Goal: Transaction & Acquisition: Register for event/course

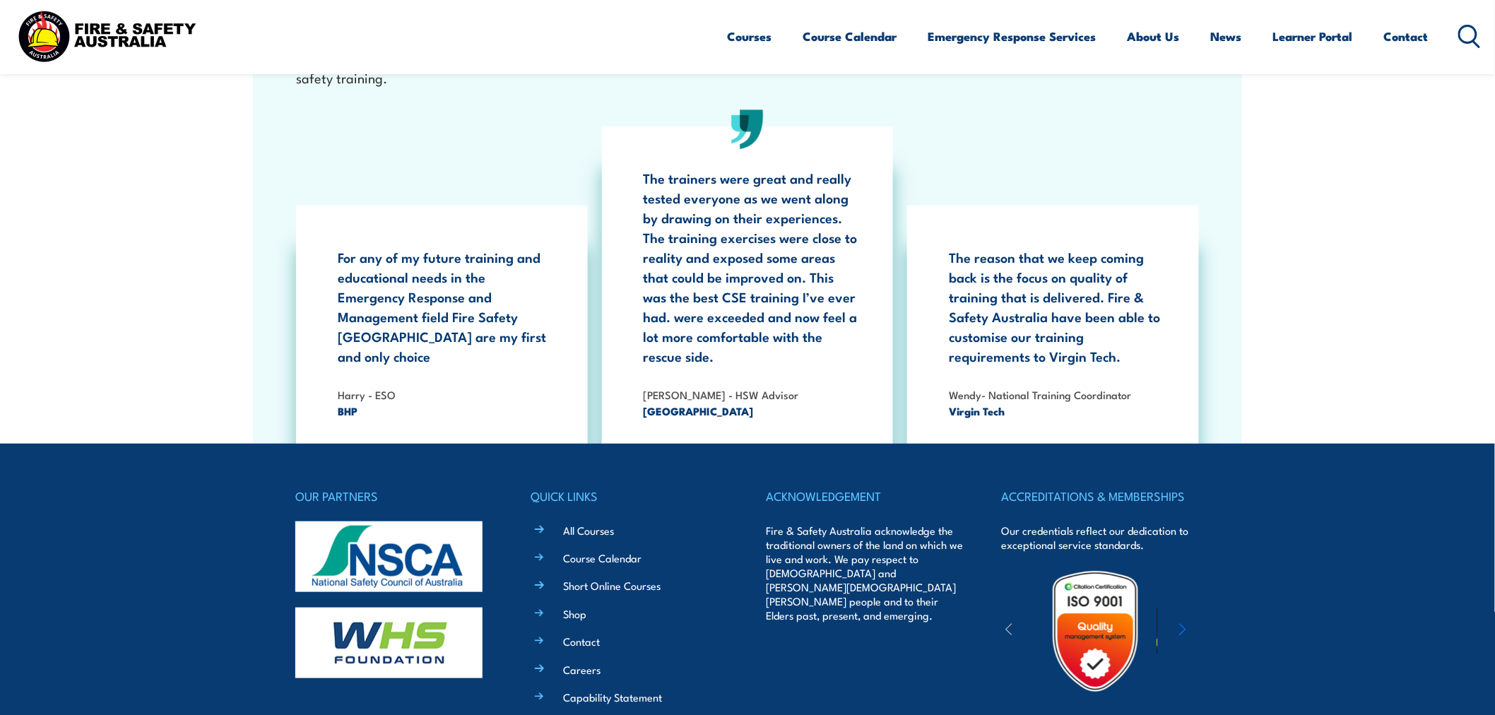
scroll to position [2538, 0]
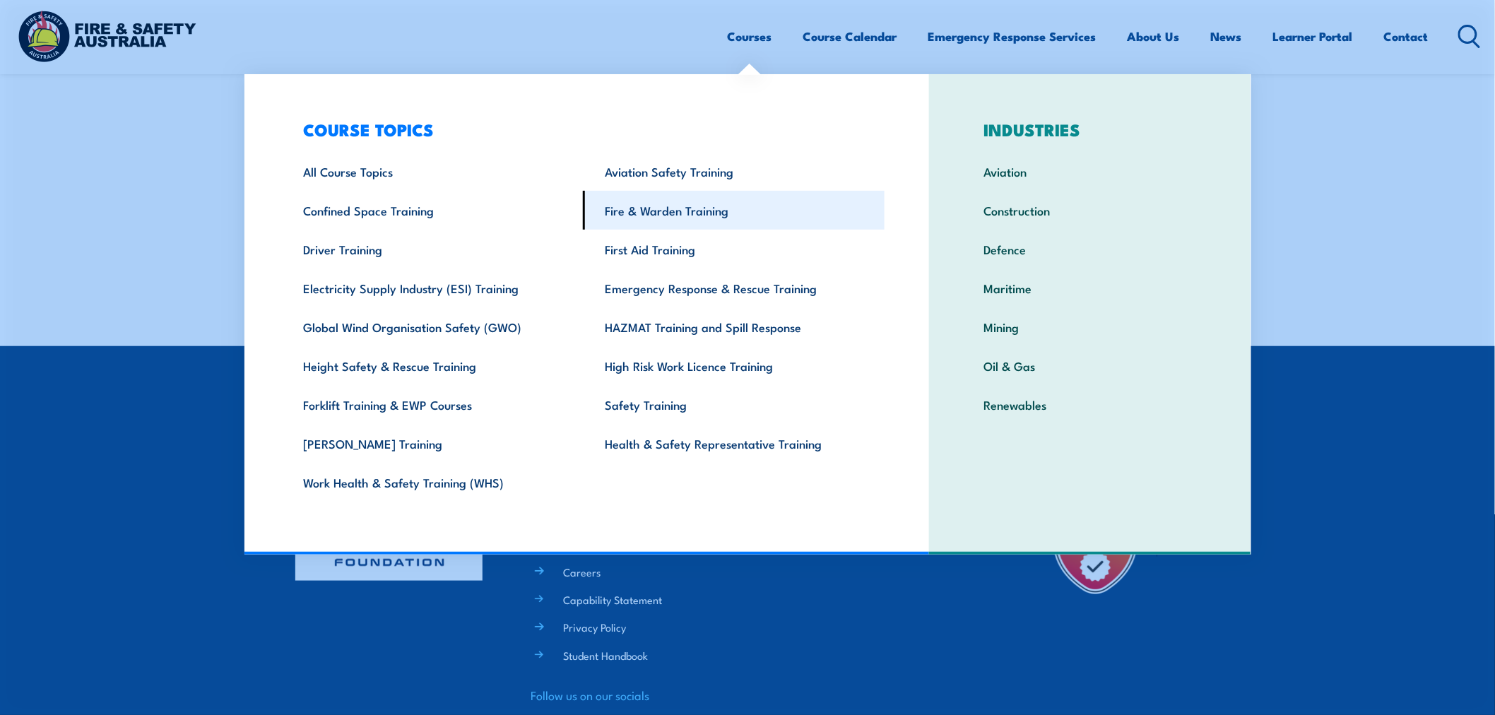
click at [703, 207] on link "Fire & Warden Training" at bounding box center [734, 210] width 302 height 39
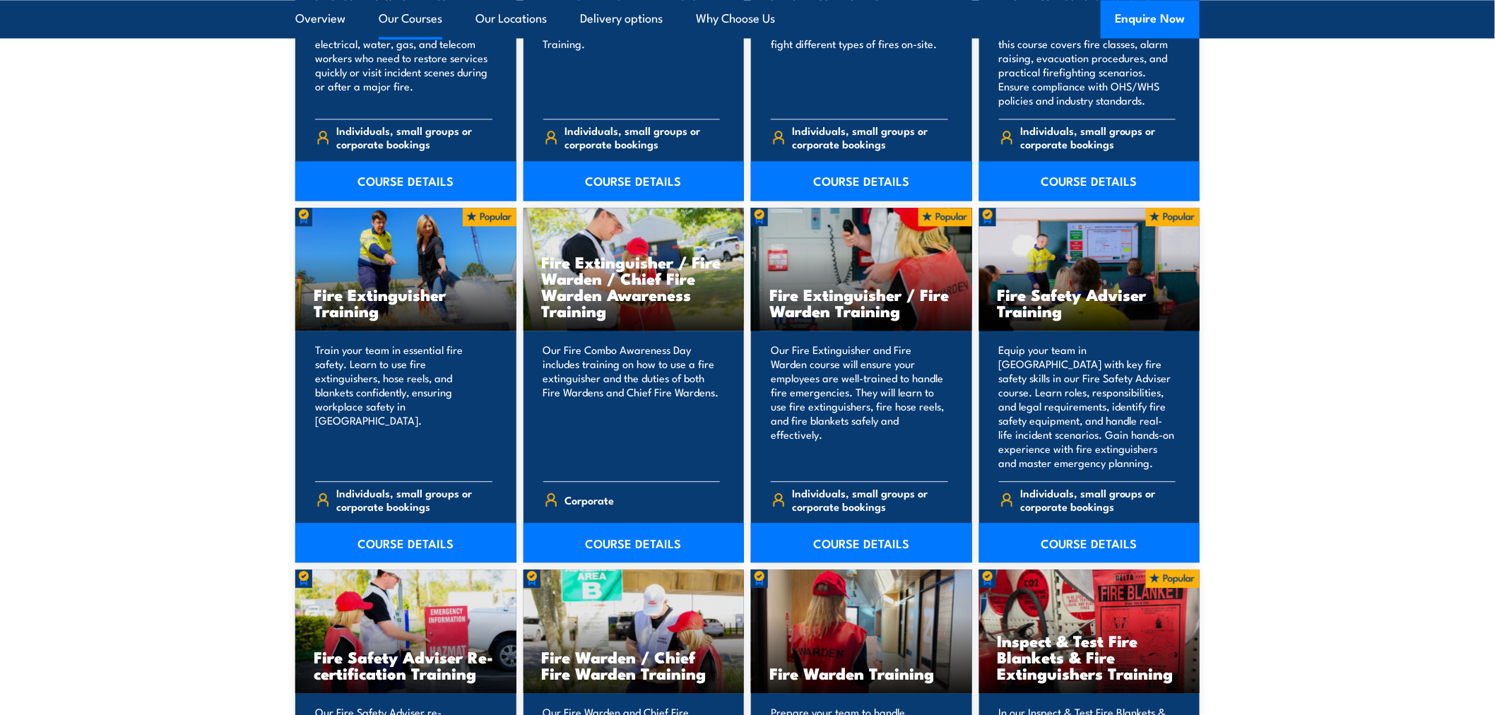
scroll to position [1360, 0]
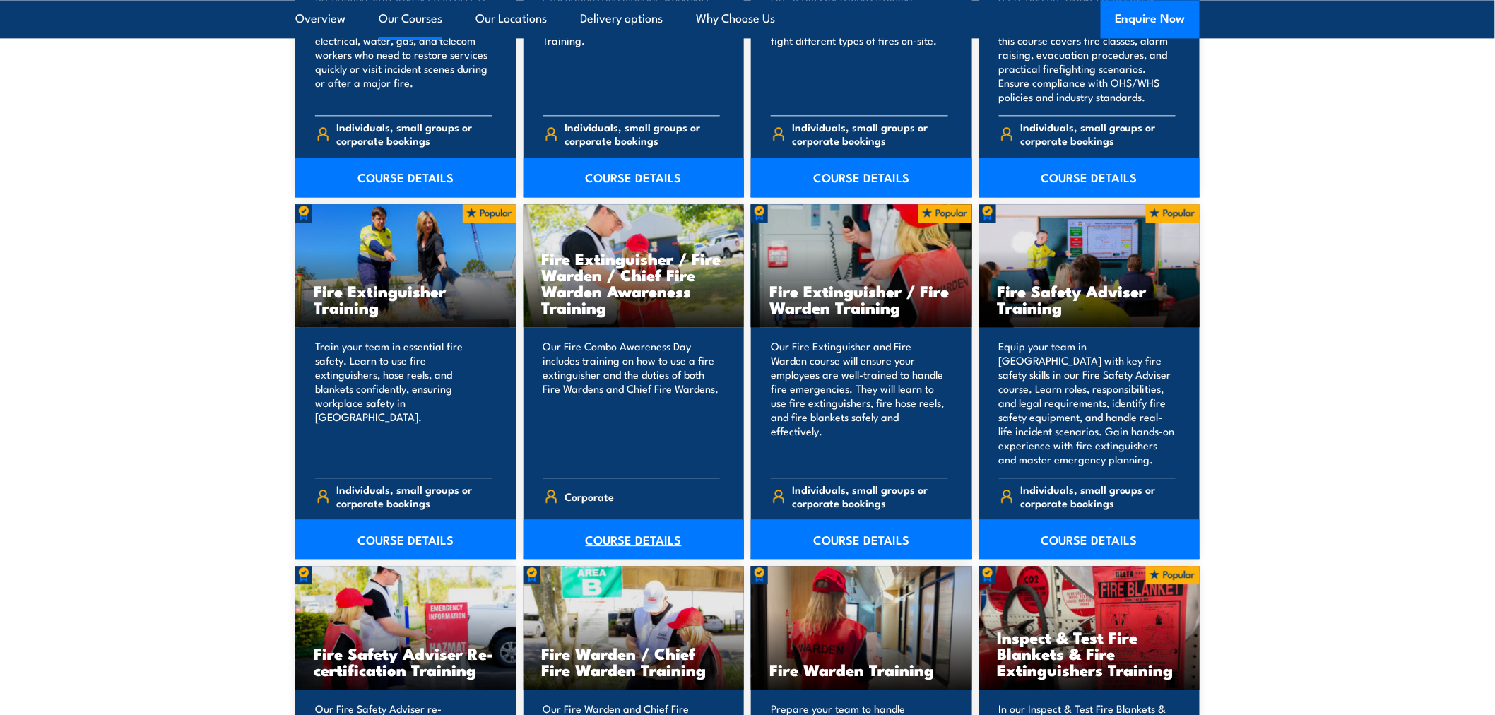
click at [640, 548] on link "COURSE DETAILS" at bounding box center [634, 539] width 221 height 40
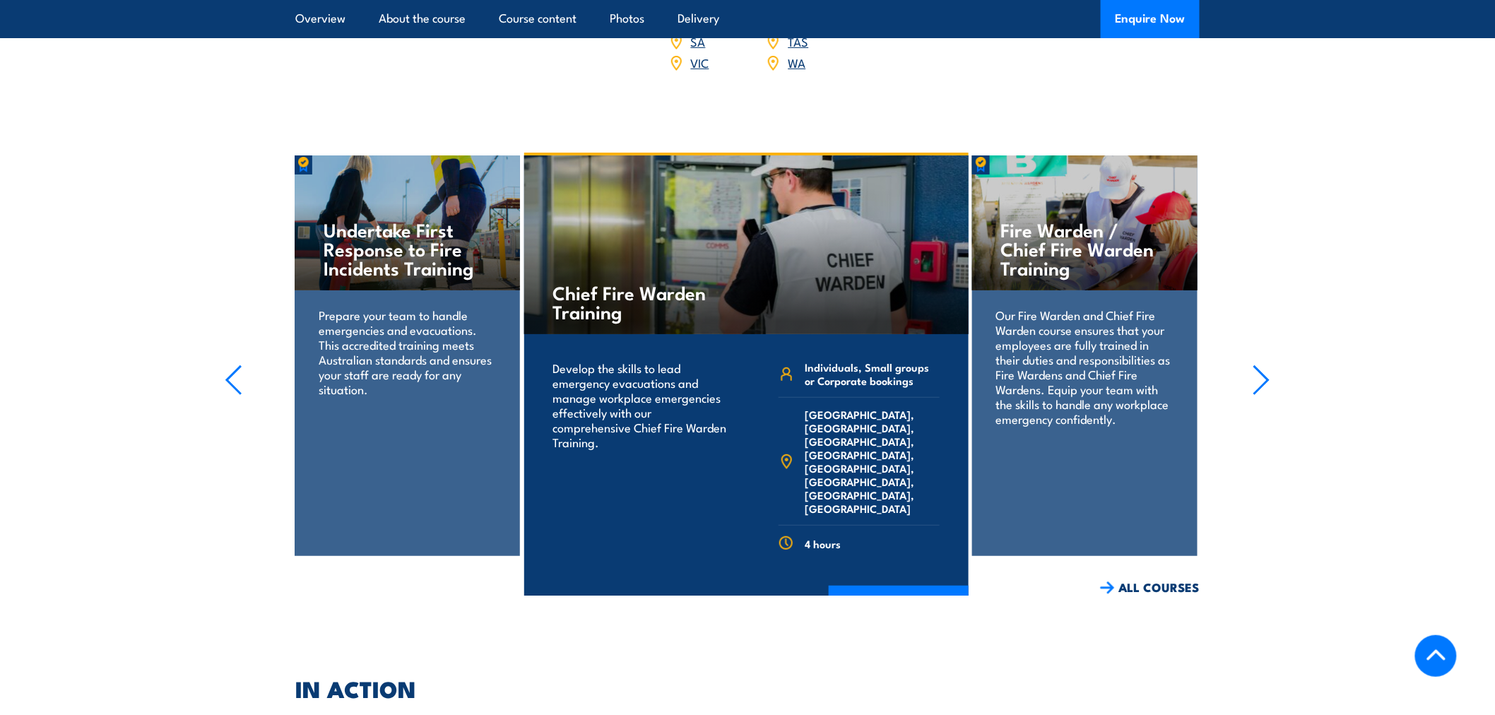
scroll to position [2251, 0]
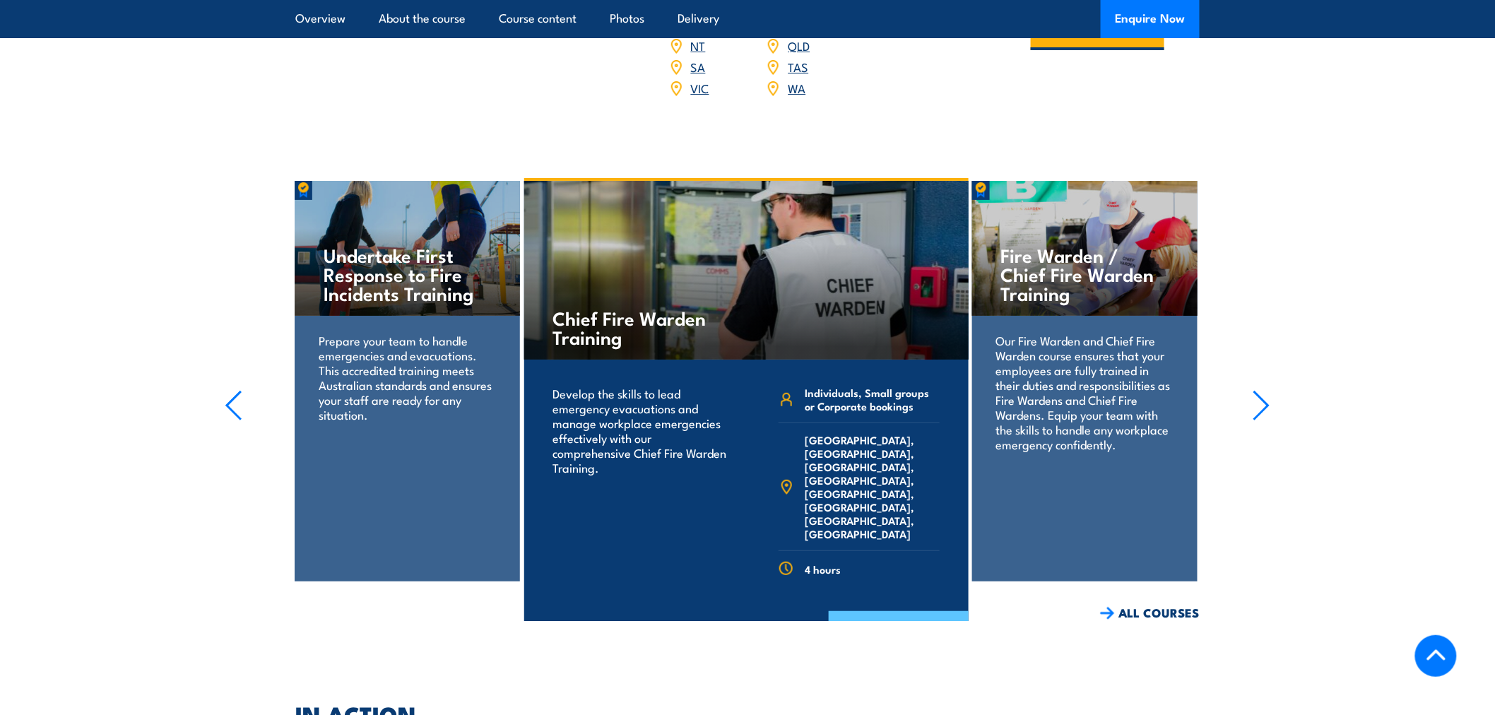
click at [900, 611] on link "COURSE DETAILS" at bounding box center [899, 629] width 140 height 37
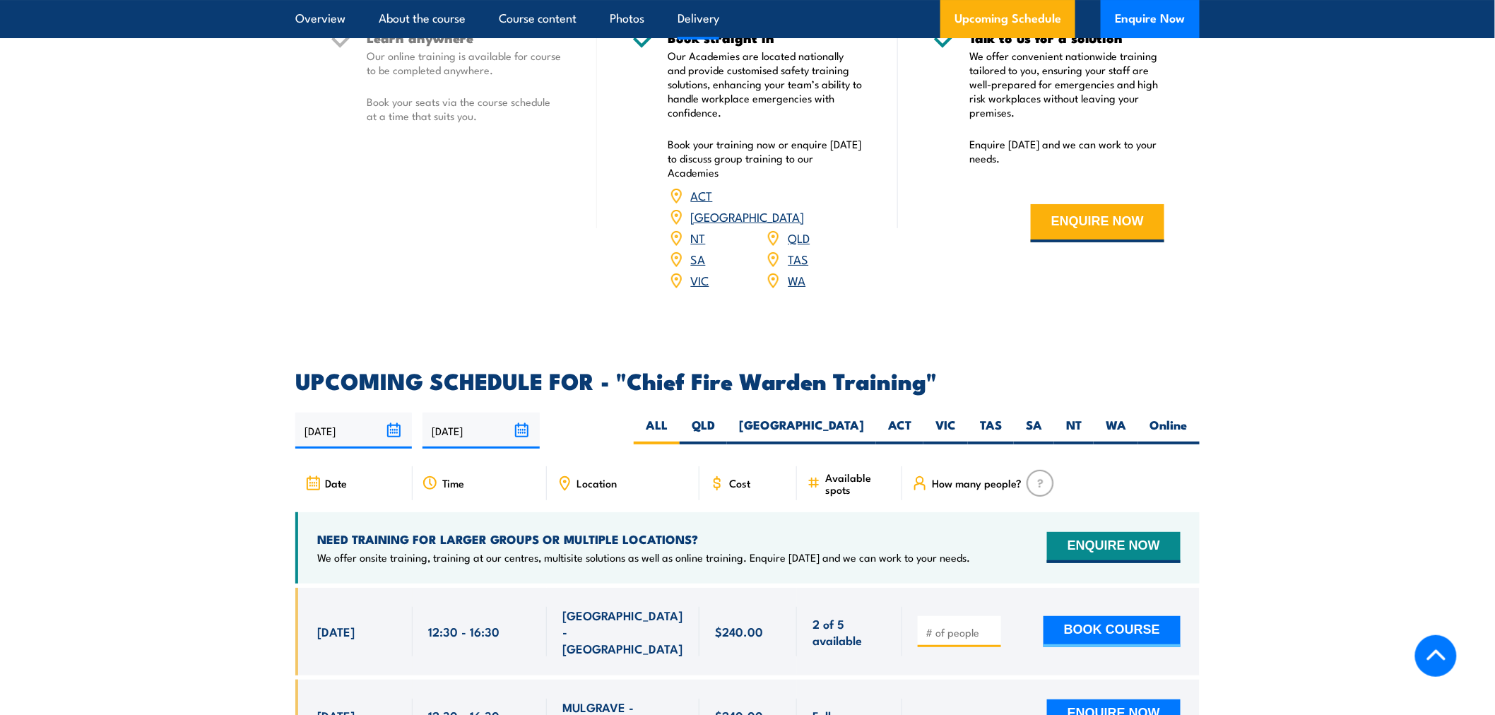
scroll to position [2172, 0]
click at [940, 625] on input "number" at bounding box center [961, 632] width 71 height 14
type input "1"
click at [1105, 616] on button "BOOK COURSE" at bounding box center [1112, 631] width 137 height 31
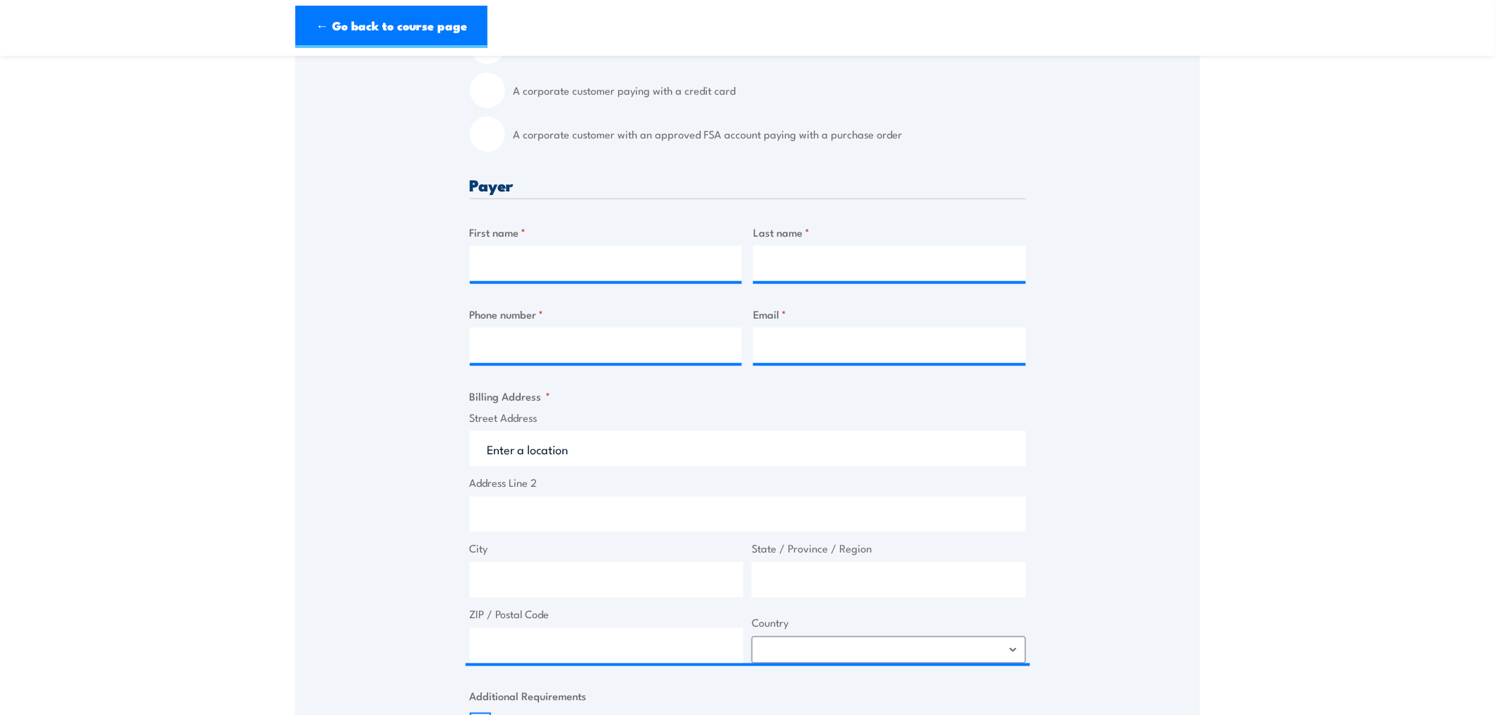
scroll to position [418, 0]
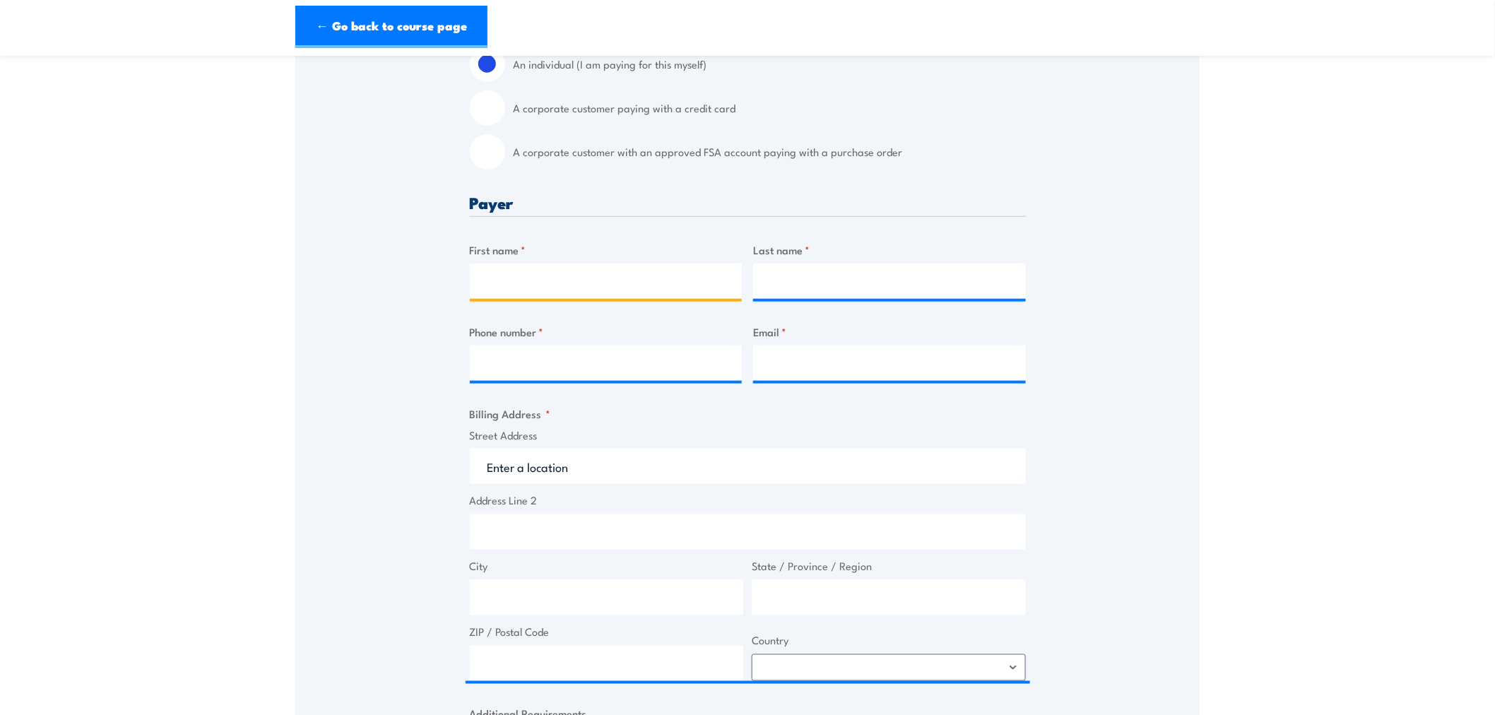
click at [647, 290] on input "First name *" at bounding box center [606, 281] width 273 height 35
type input "[PERSON_NAME]"
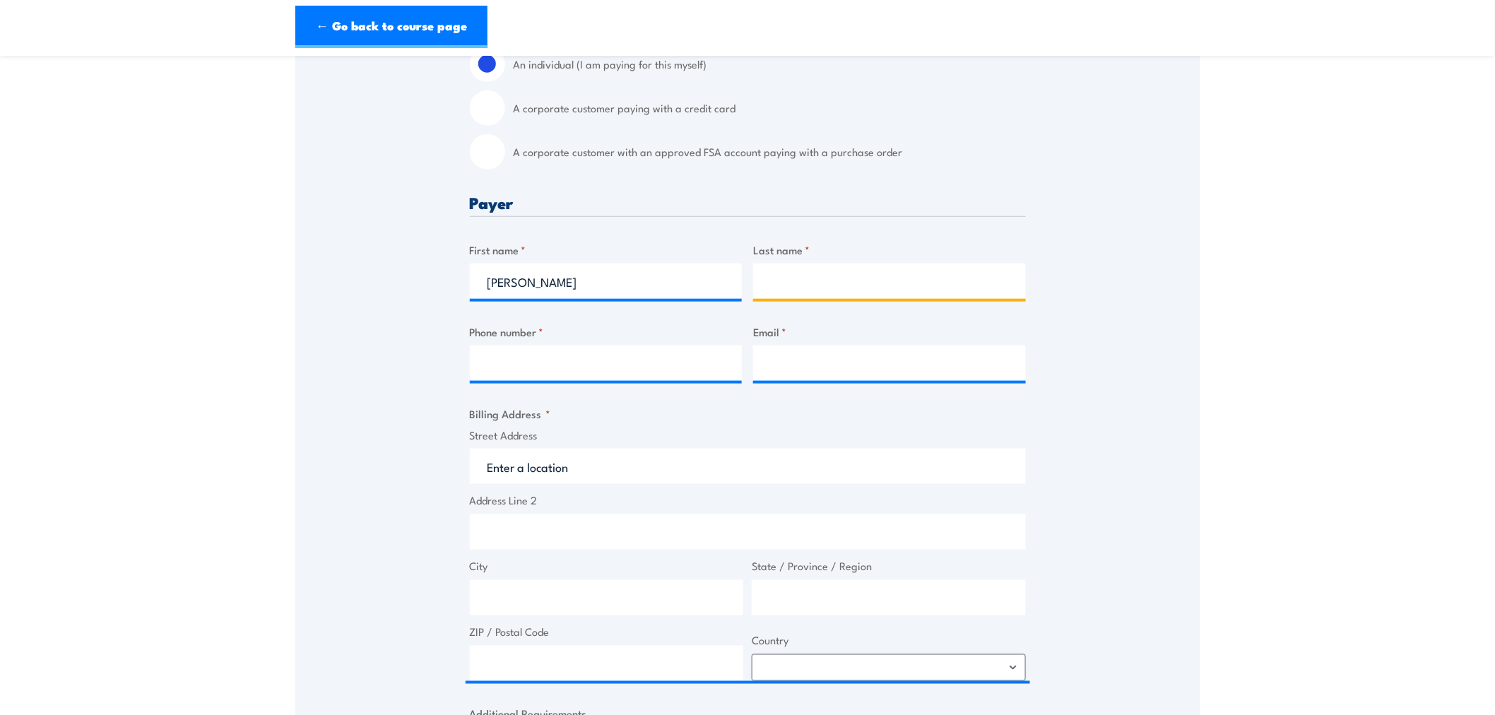
type input "h"
type input "Hsu"
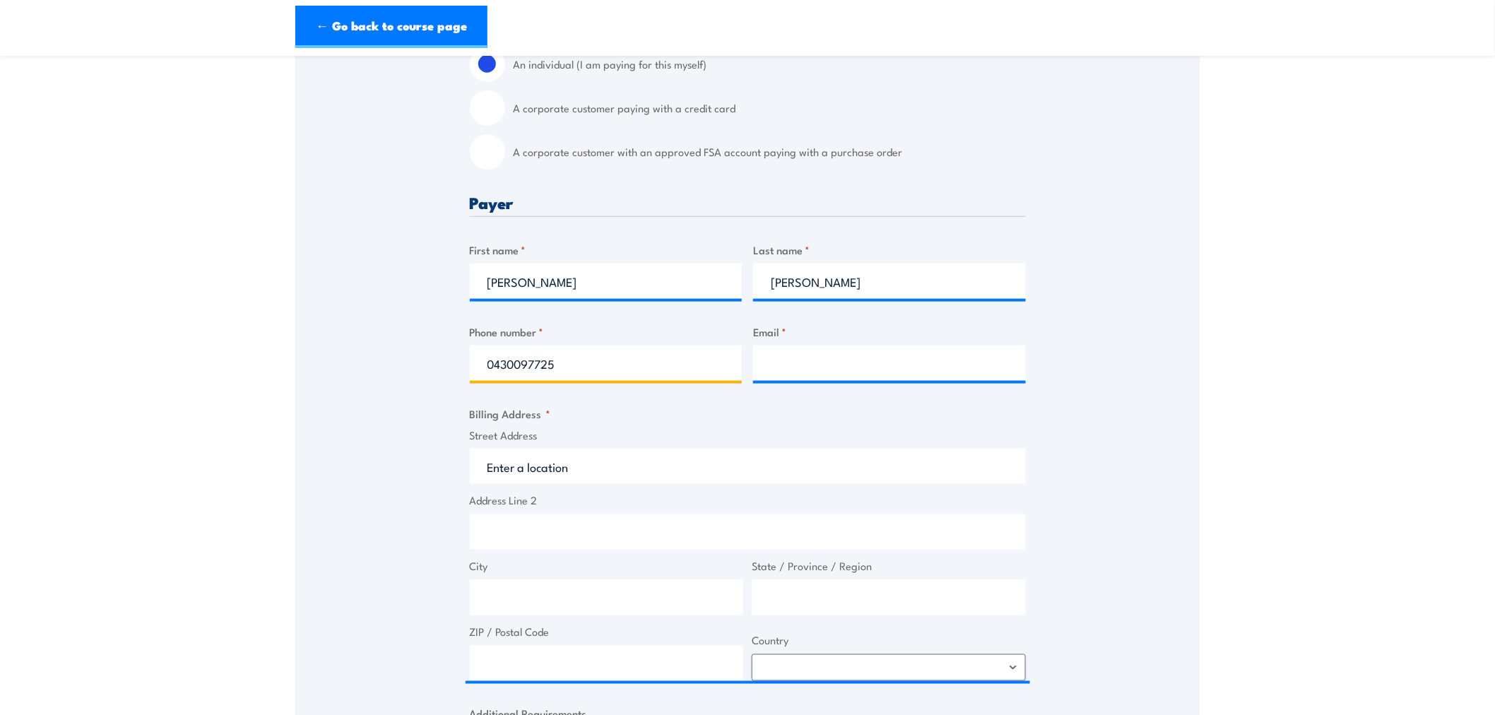
type input "0430097725"
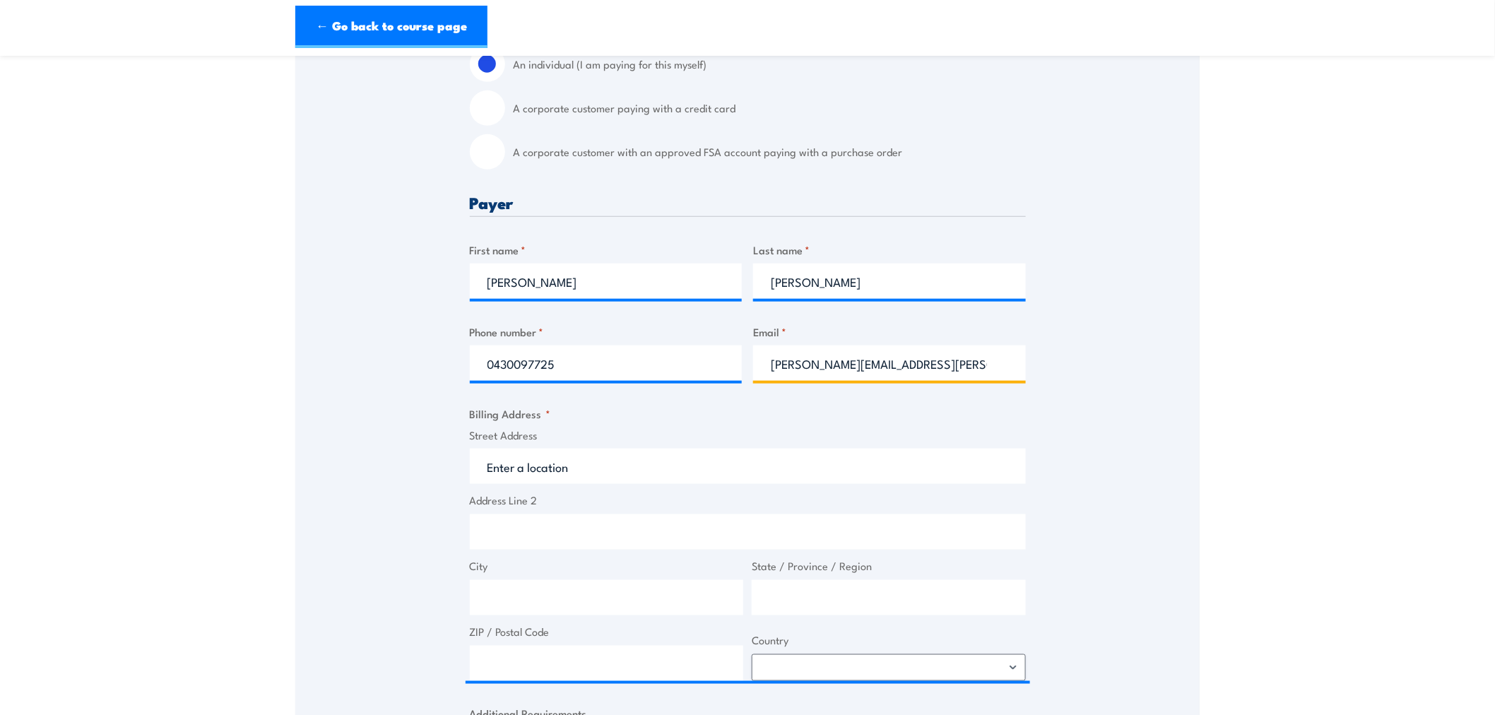
type input "lisa.hsu@fsaus.com.au"
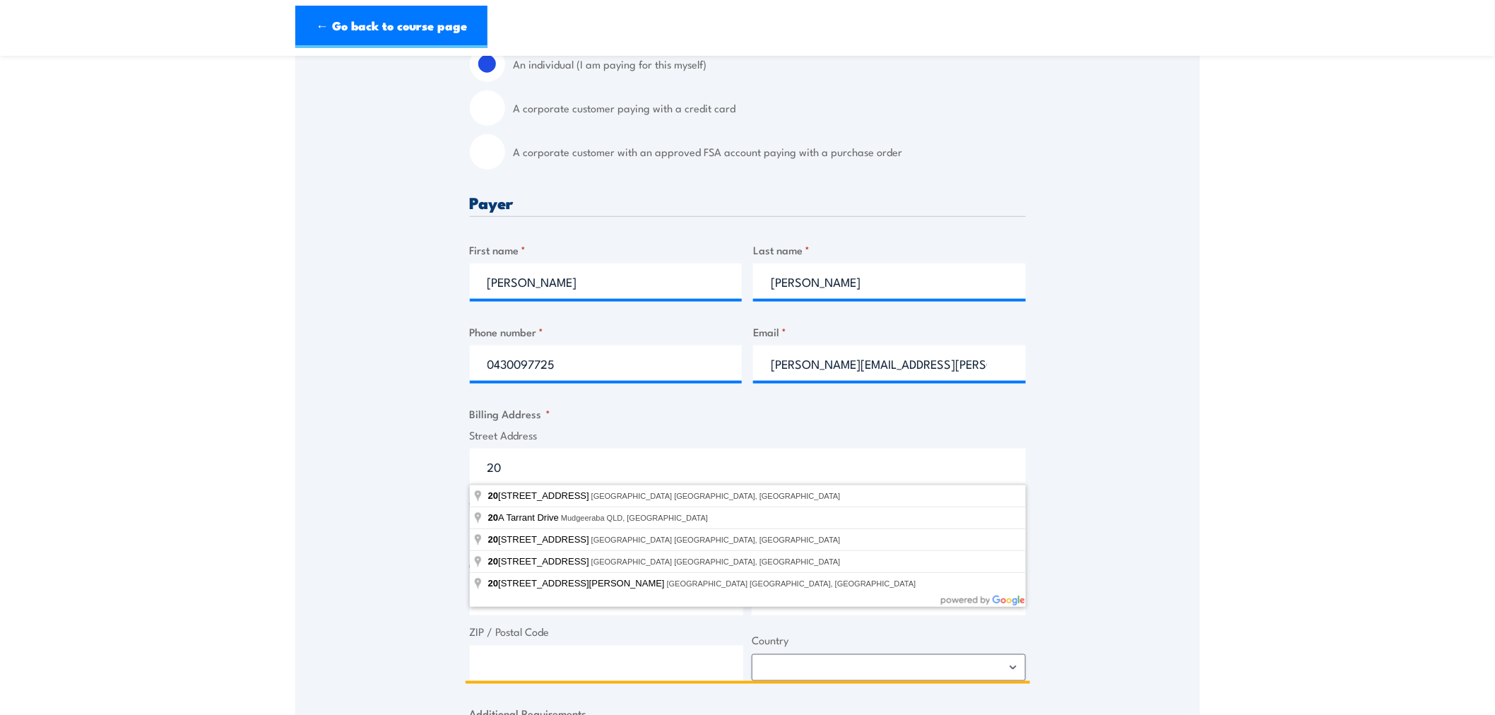
type input "2"
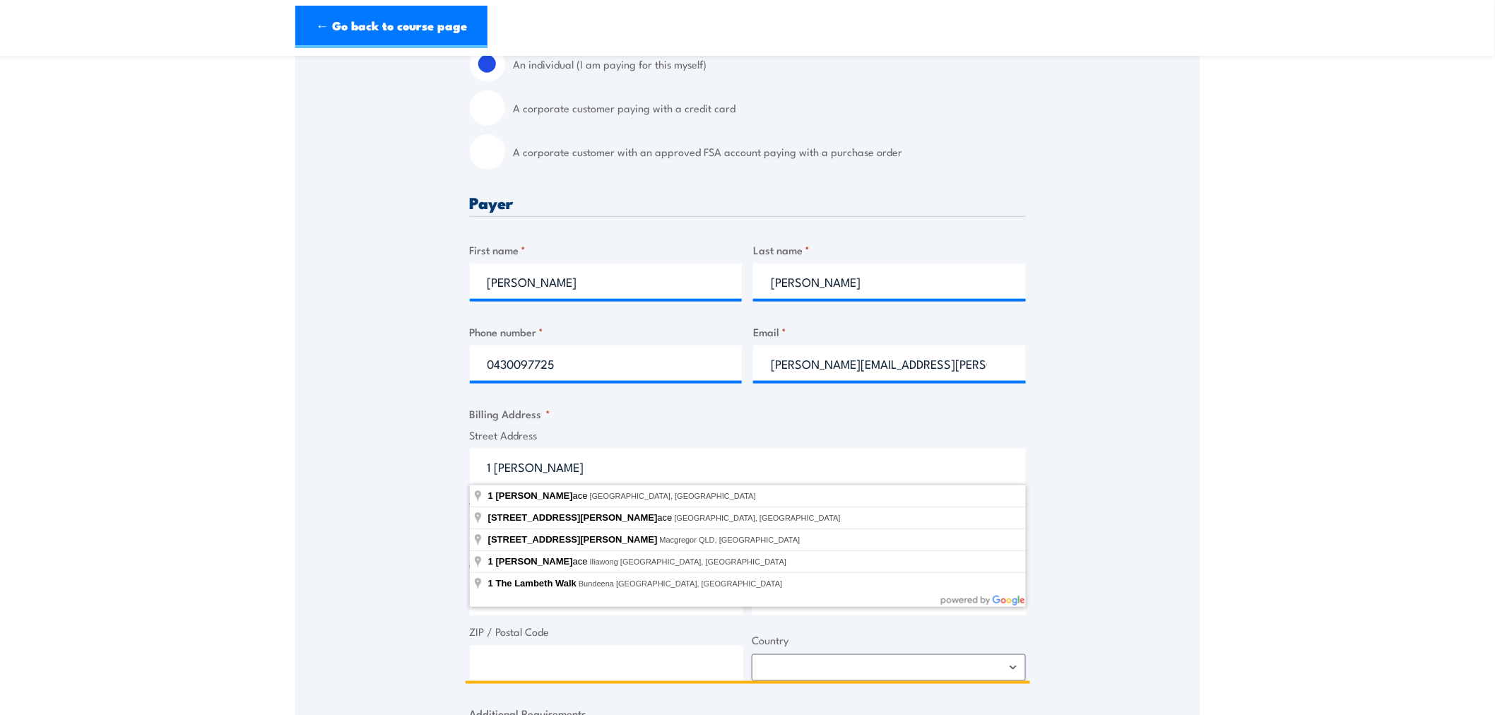
type input "1 Lambeth Place, St Kilda VIC, Australia"
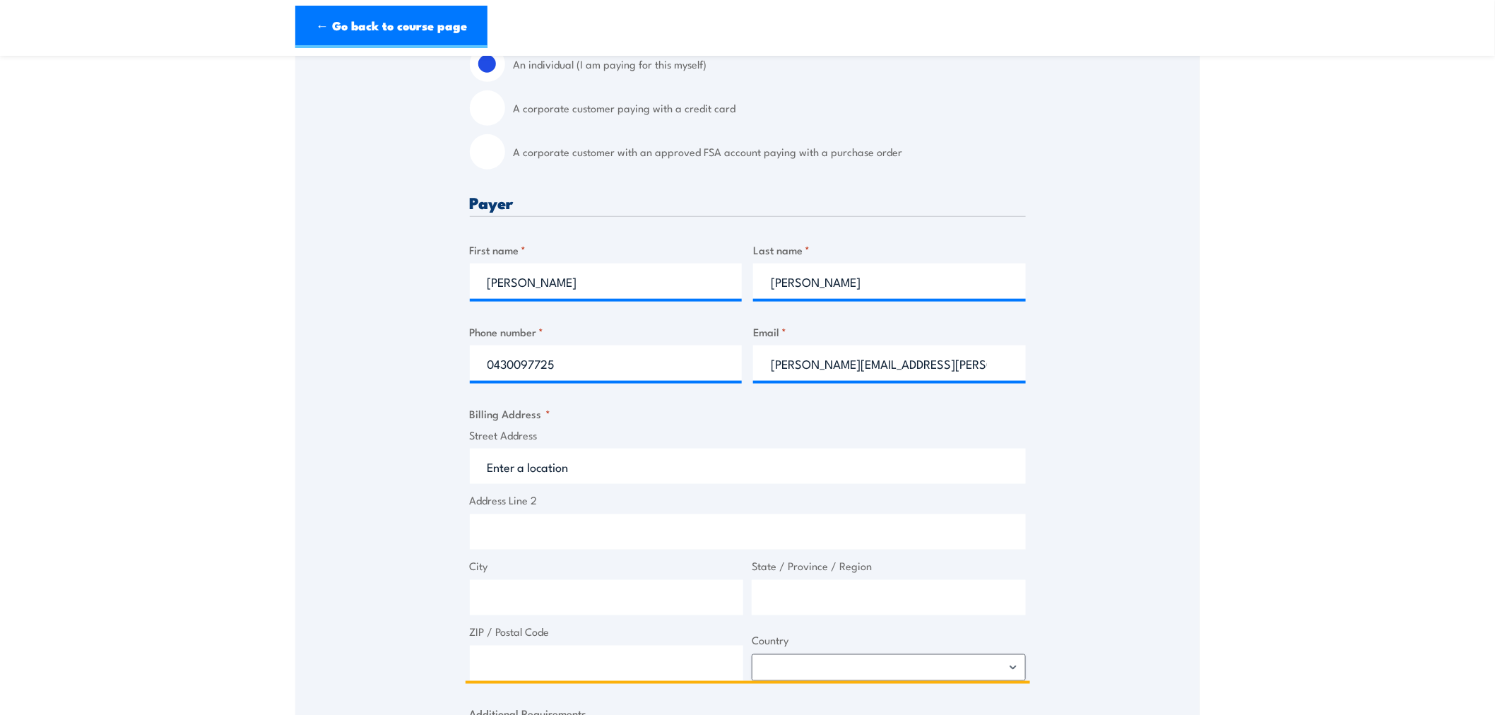
type input "1 Lambeth Pl"
type input "St Kilda"
type input "Victoria"
type input "3182"
select select "Australia"
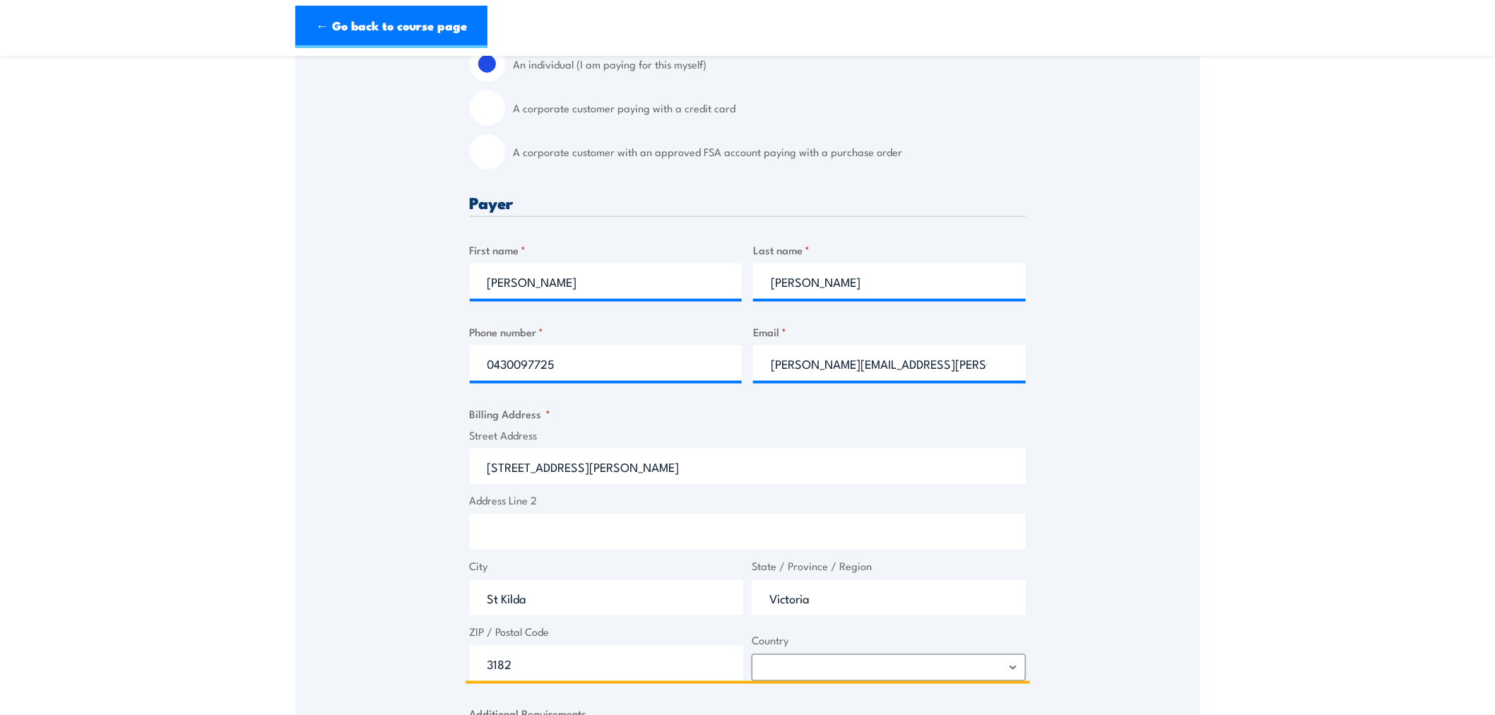
type input "1 Lambeth Pl"
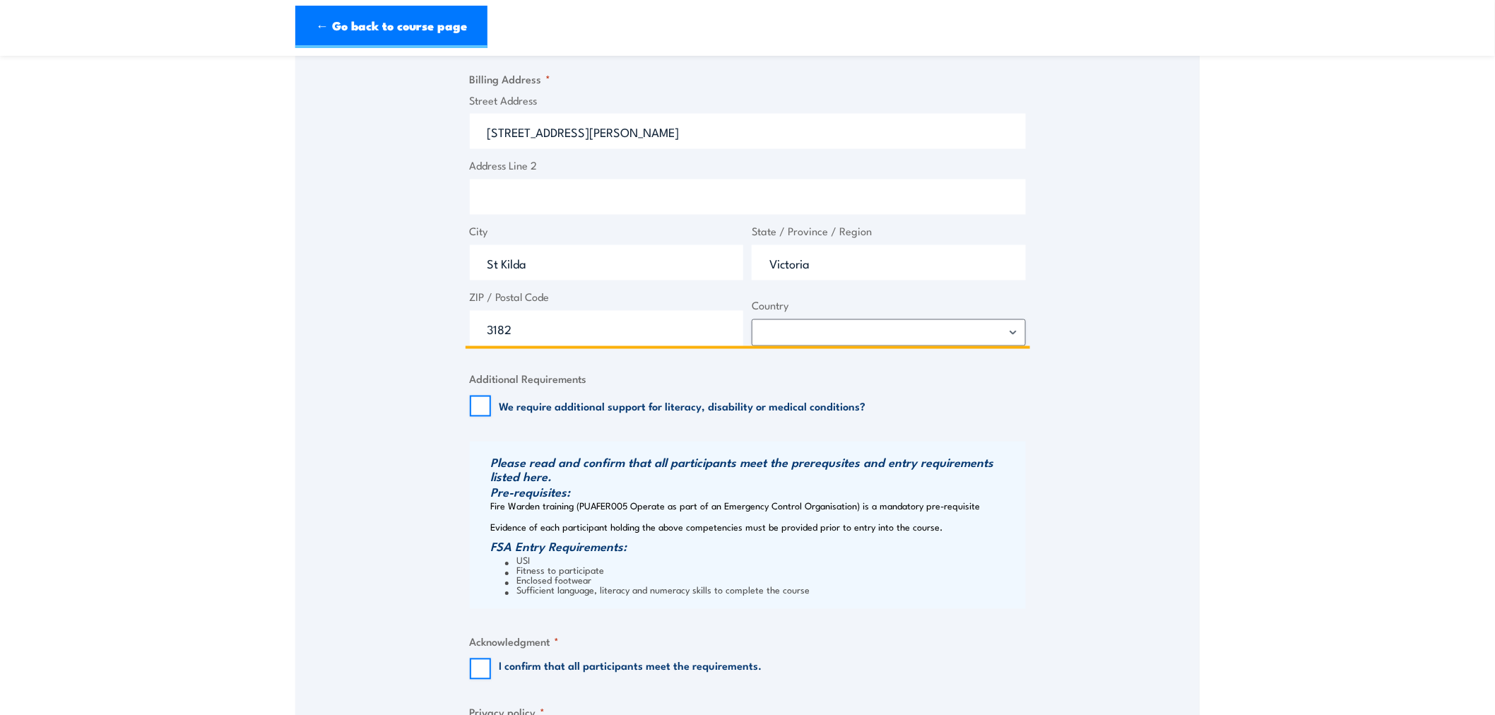
scroll to position [811, 0]
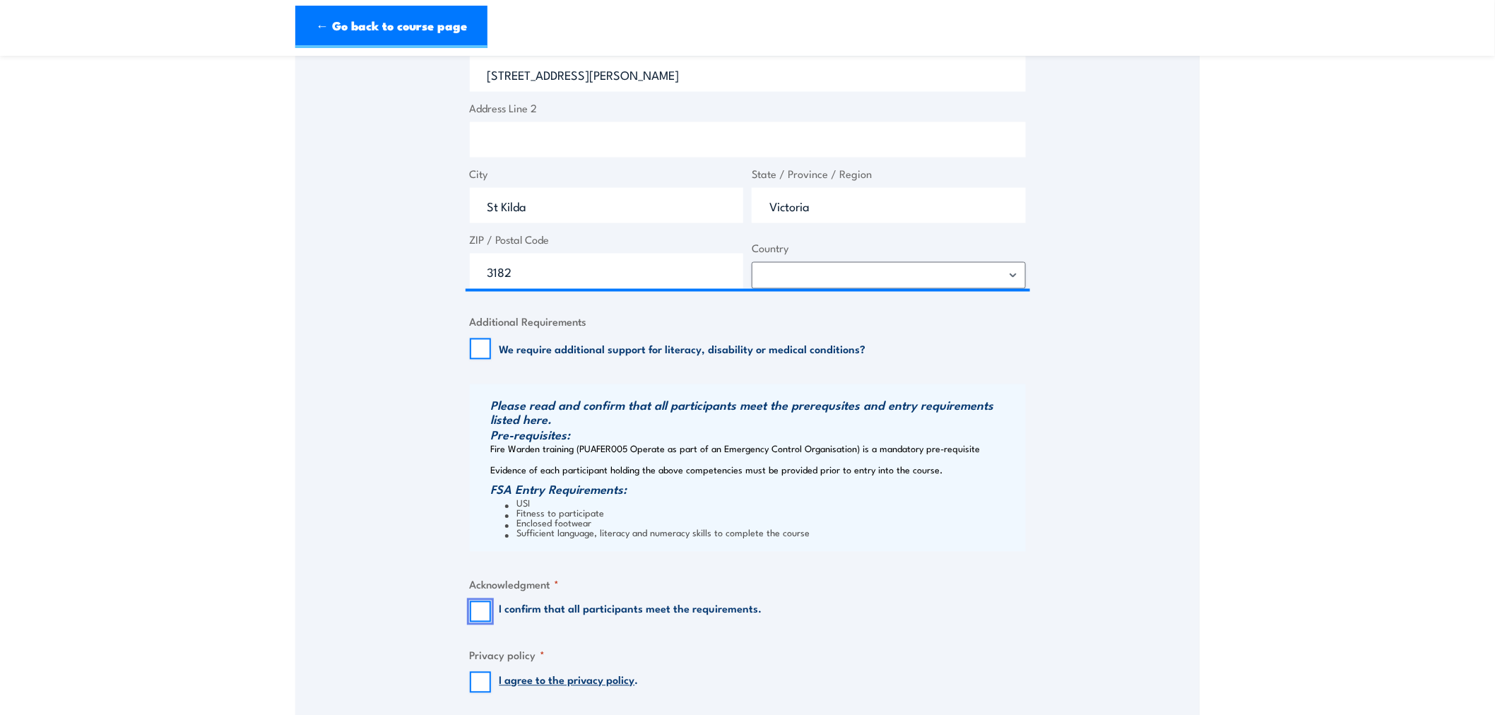
click at [488, 613] on input "I confirm that all participants meet the requirements." at bounding box center [480, 611] width 21 height 21
checkbox input "true"
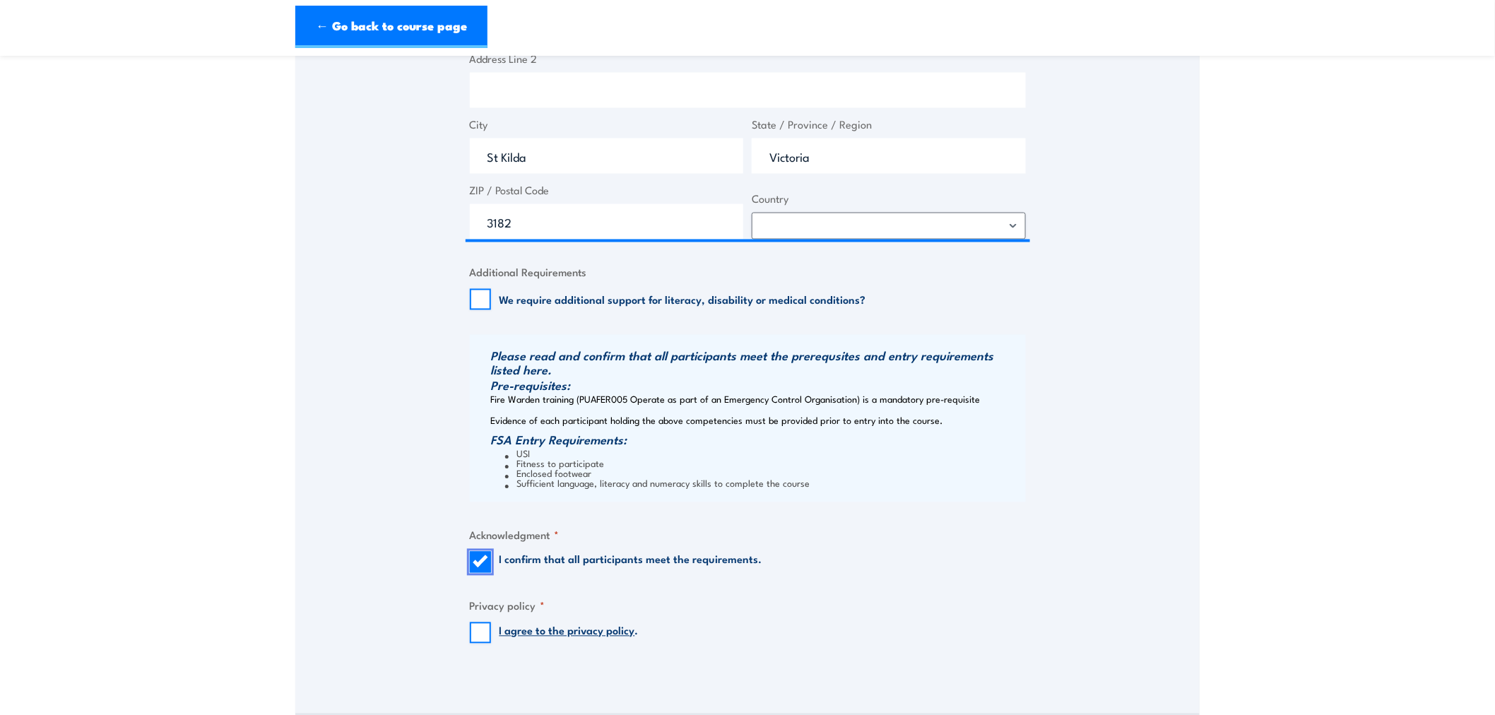
scroll to position [864, 0]
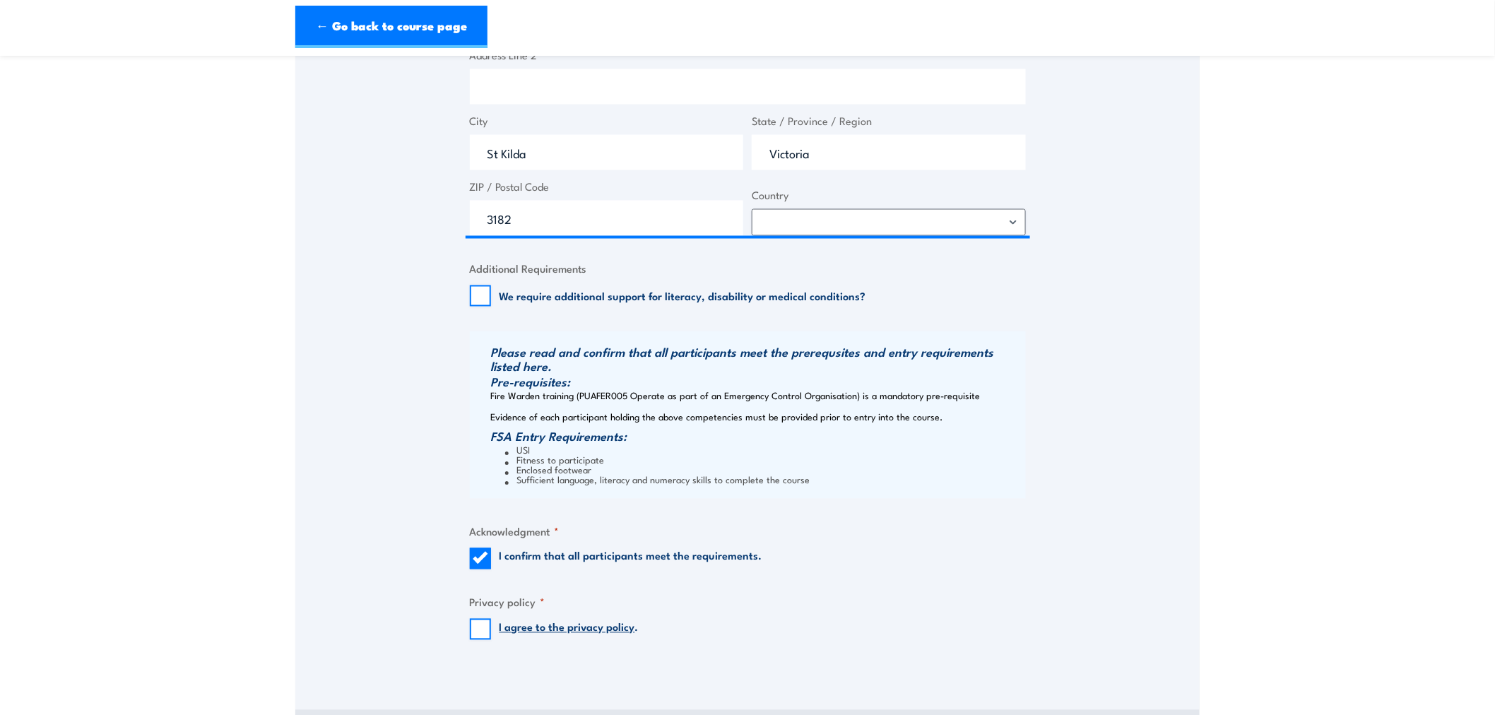
click at [469, 634] on div "Speak to a specialist CALL 1300 885 530 CALL 1300 885 530 " * " indicates requi…" at bounding box center [747, 26] width 905 height 1289
click at [476, 634] on input "I agree to the privacy policy ." at bounding box center [480, 629] width 21 height 21
checkbox input "true"
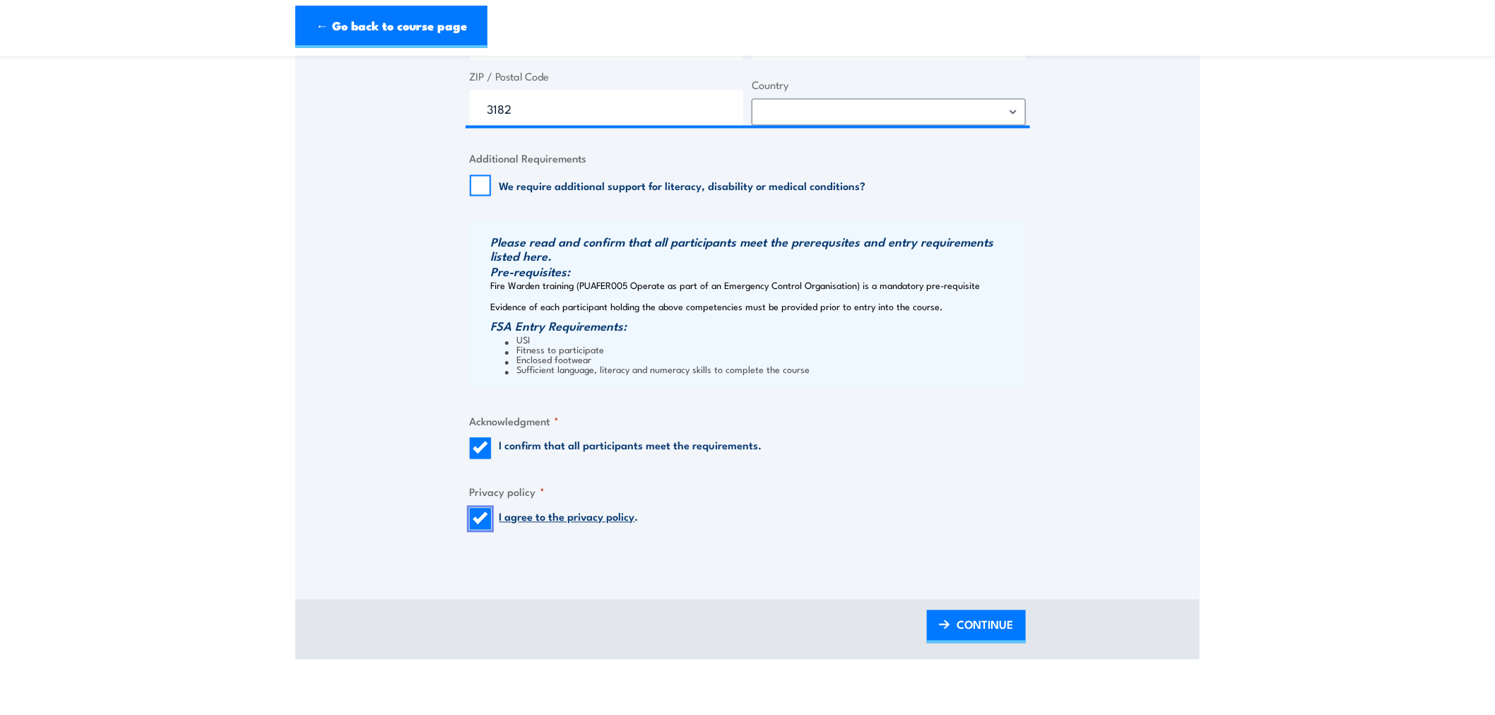
scroll to position [994, 0]
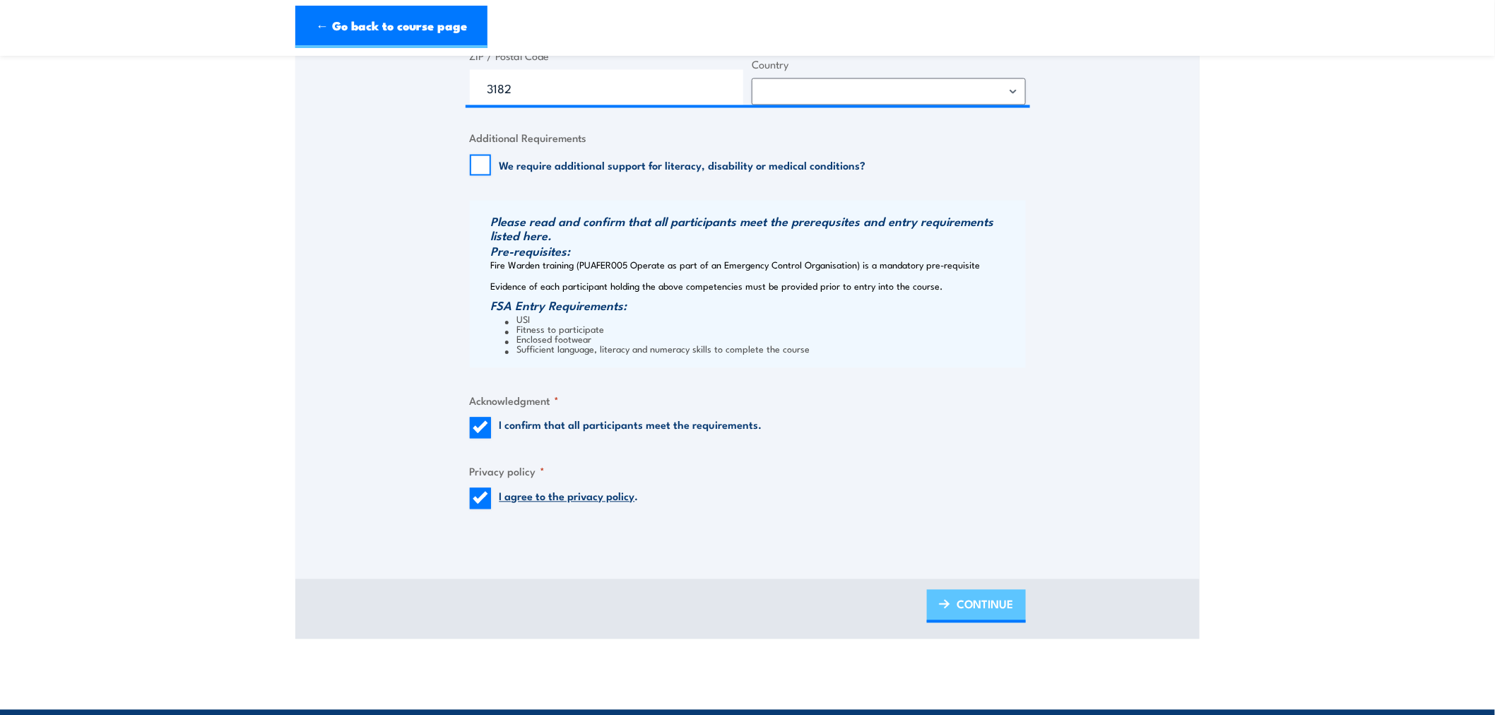
click at [976, 617] on span "CONTINUE" at bounding box center [986, 604] width 57 height 37
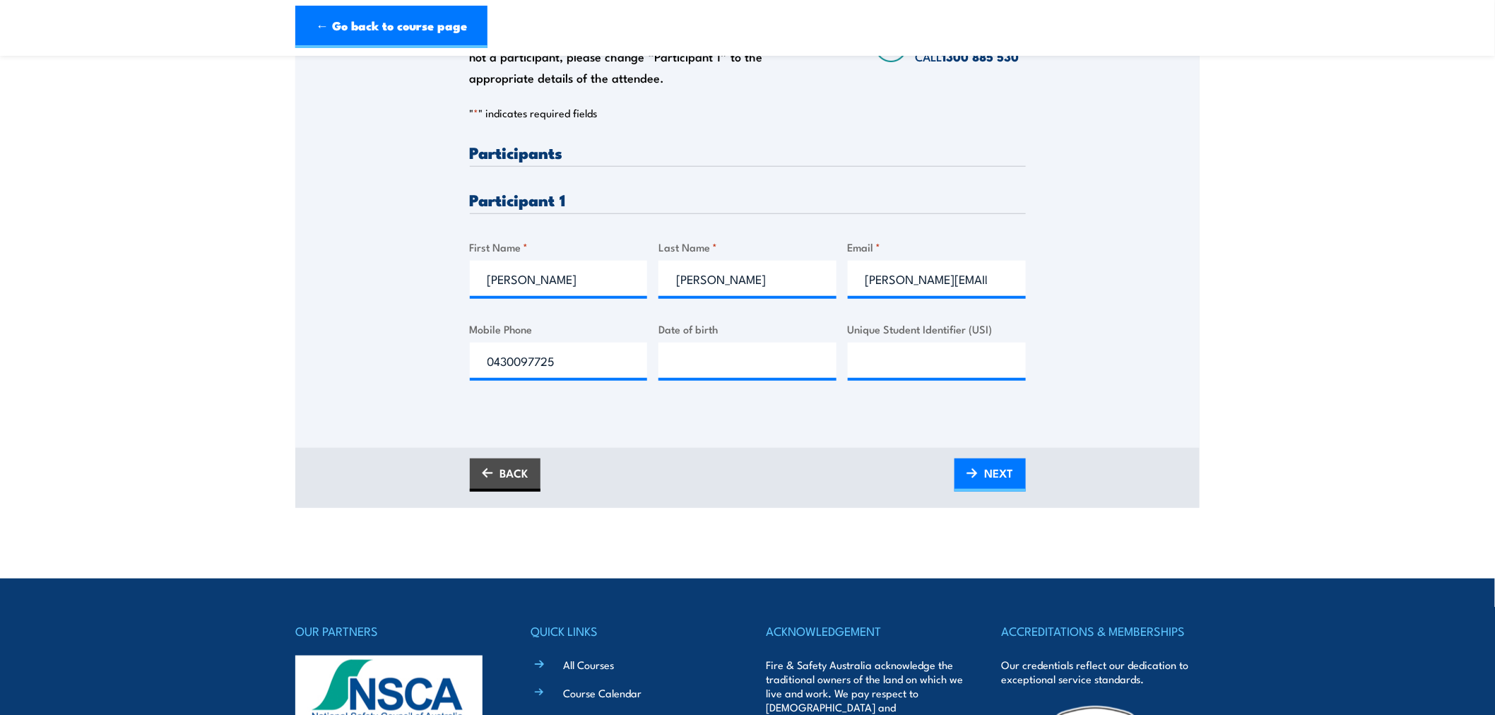
scroll to position [0, 0]
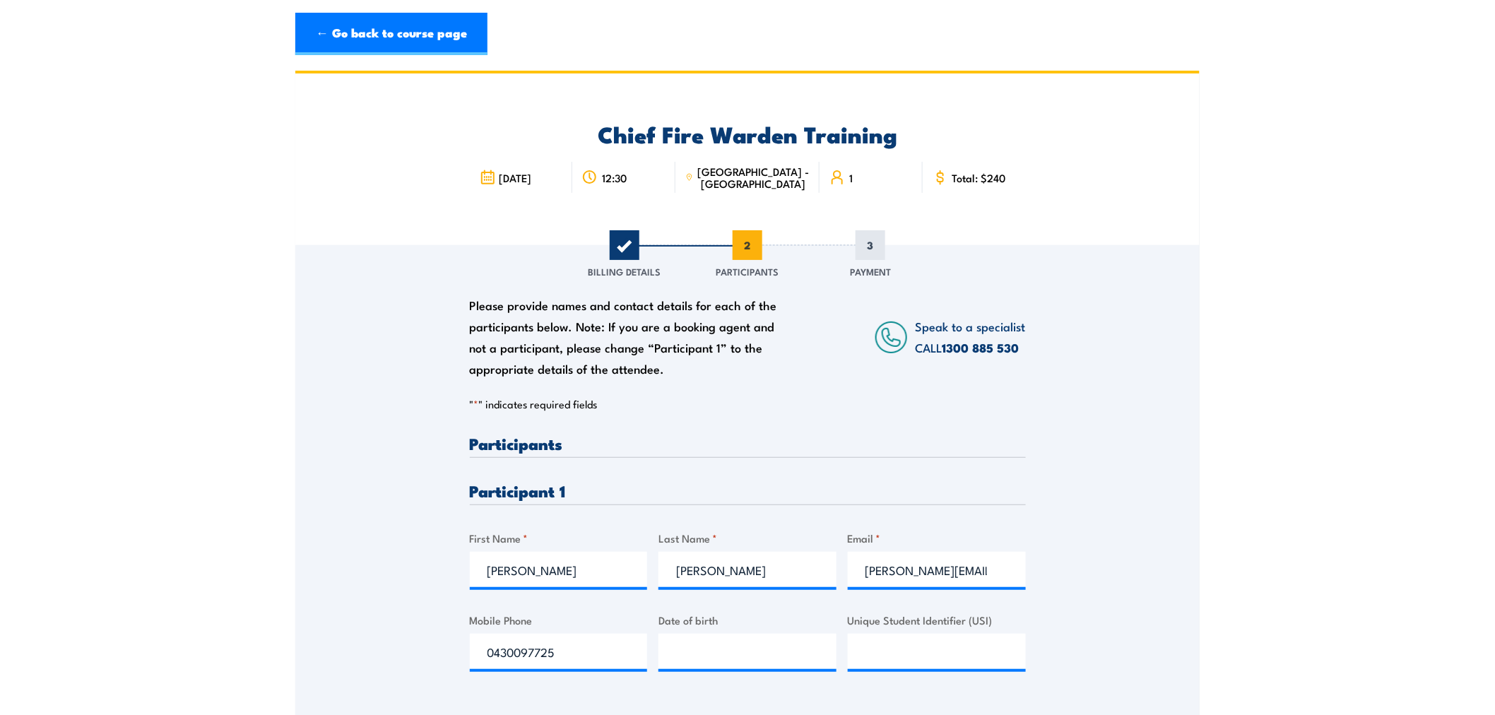
click at [1249, 498] on section "Chief Fire Warden Training 4 September 2025 12:30 1" at bounding box center [747, 435] width 1495 height 729
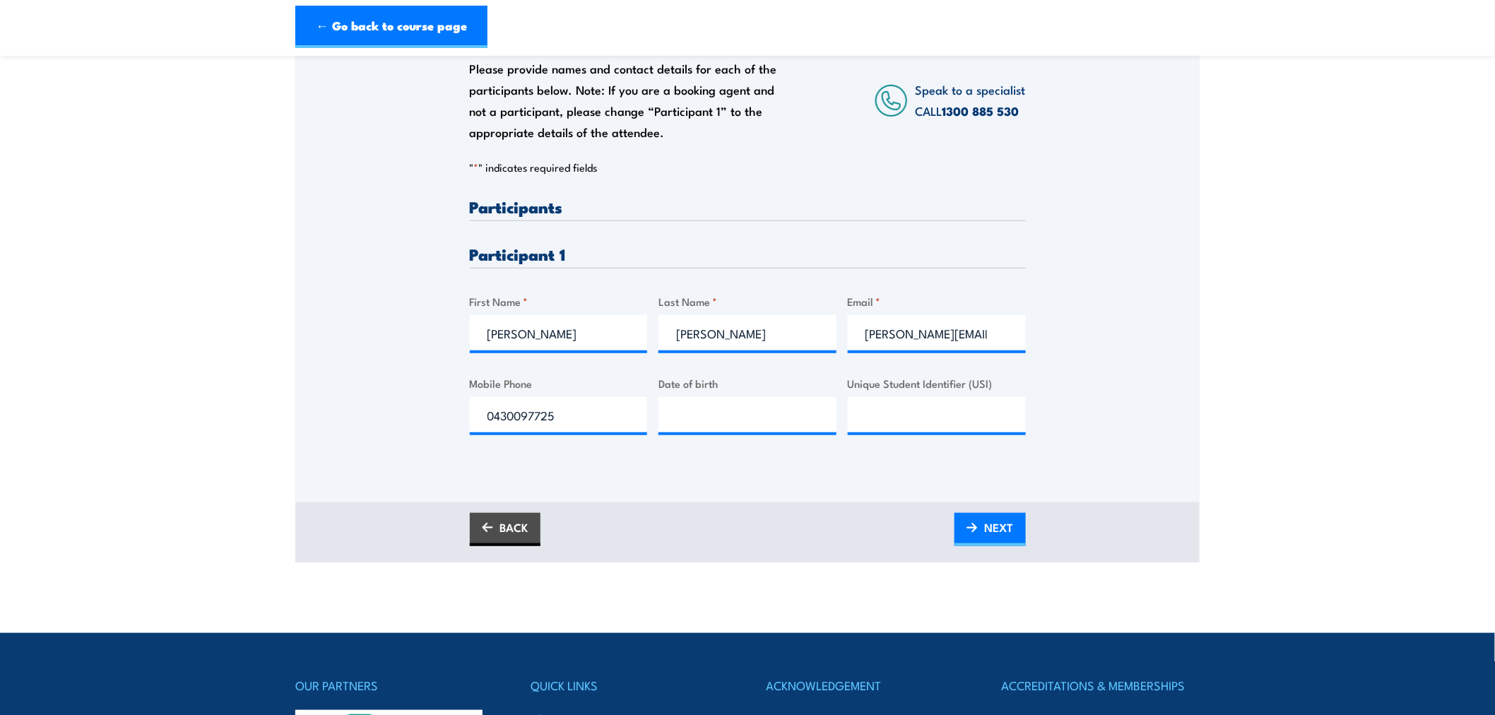
scroll to position [261, 0]
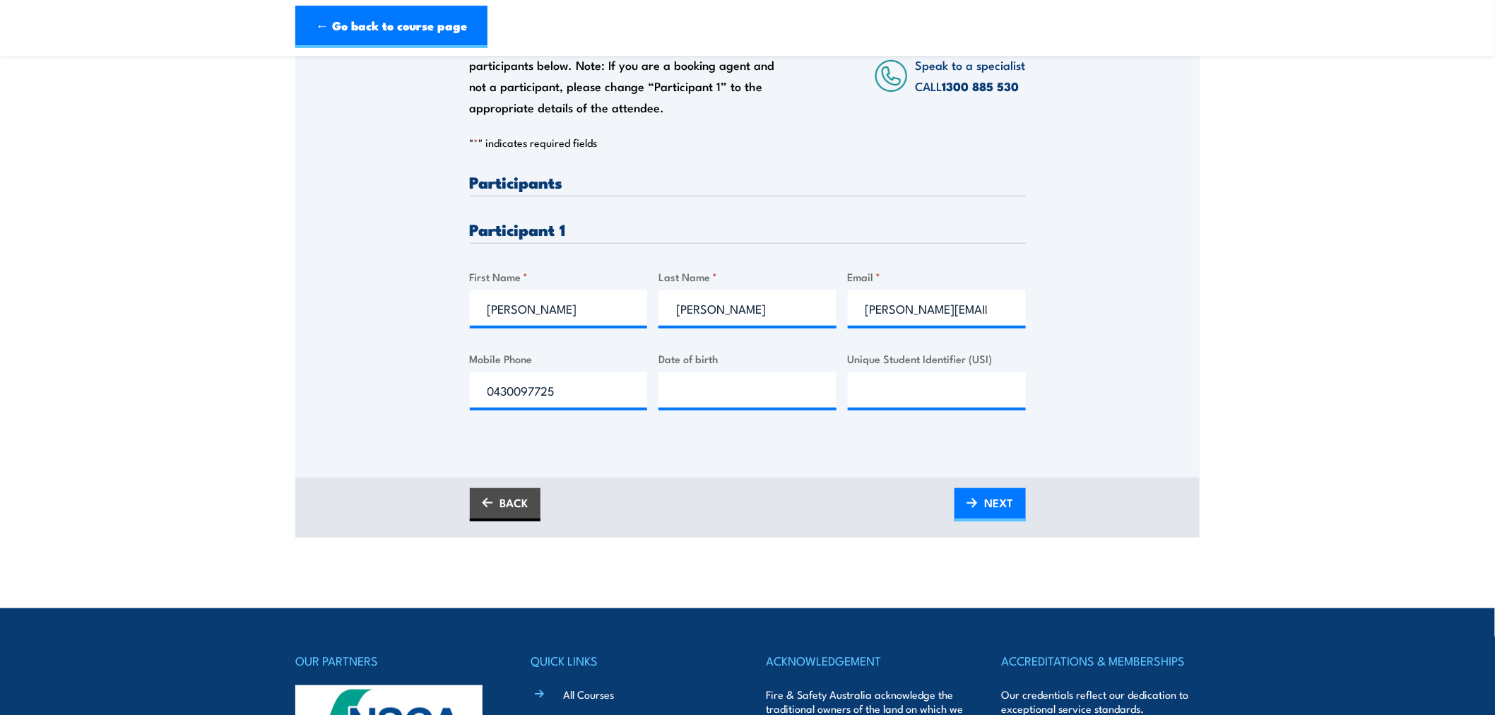
drag, startPoint x: 1013, startPoint y: 533, endPoint x: 1008, endPoint y: 526, distance: 8.1
click at [1013, 533] on div "BACK NEXT" at bounding box center [747, 508] width 905 height 60
click at [1002, 500] on span "NEXT" at bounding box center [999, 502] width 29 height 37
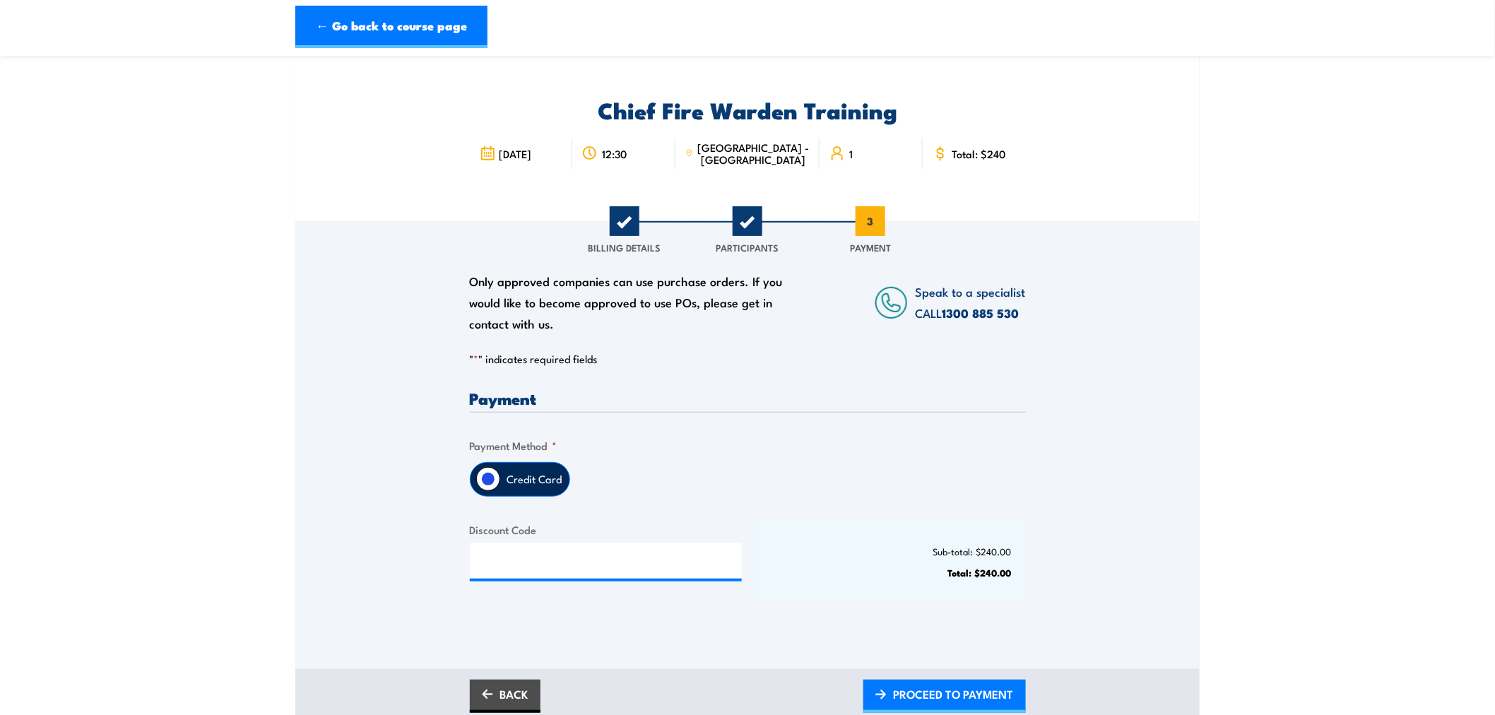
scroll to position [52, 0]
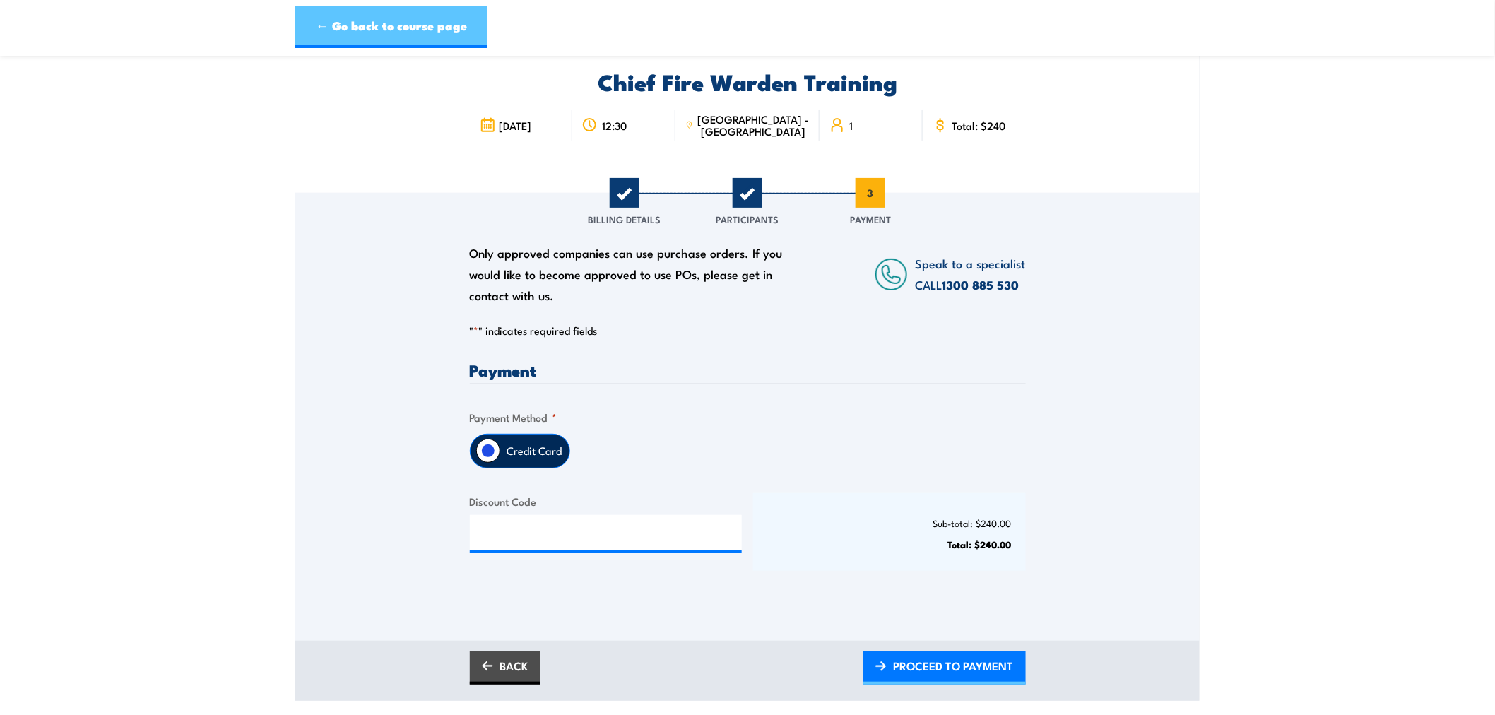
click at [414, 40] on link "← Go back to course page" at bounding box center [391, 27] width 192 height 42
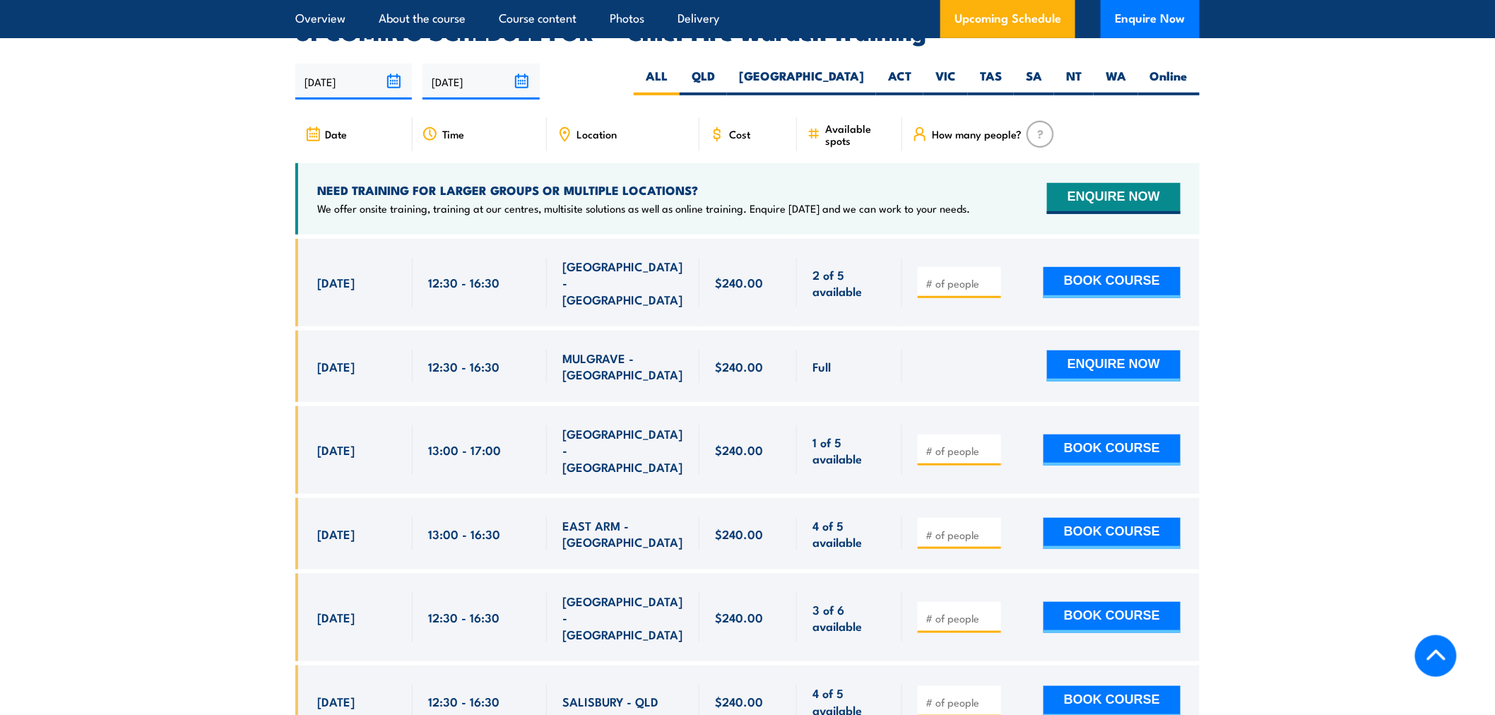
drag, startPoint x: 931, startPoint y: 232, endPoint x: 948, endPoint y: 257, distance: 30.4
click at [931, 239] on div at bounding box center [1051, 283] width 298 height 88
click at [948, 276] on input "number" at bounding box center [961, 283] width 71 height 14
type input "1"
click at [1086, 267] on button "BOOK COURSE" at bounding box center [1112, 282] width 137 height 31
